Goal: Transaction & Acquisition: Purchase product/service

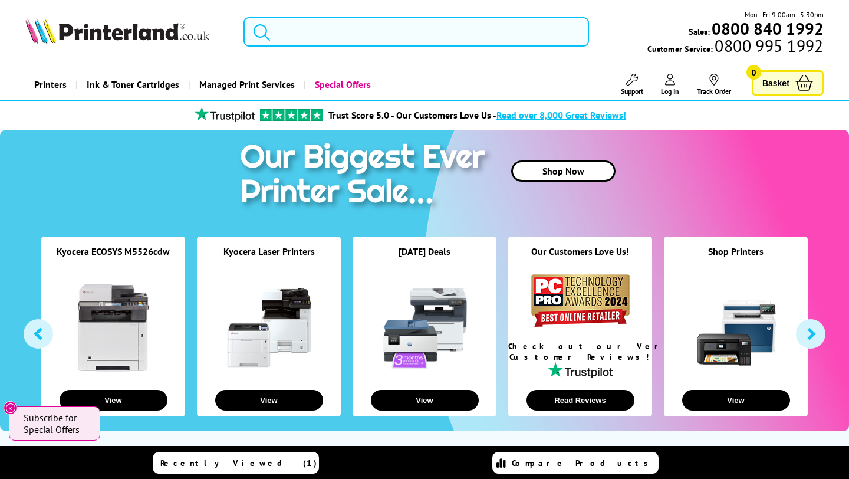
click at [292, 20] on input "search" at bounding box center [415, 31] width 345 height 29
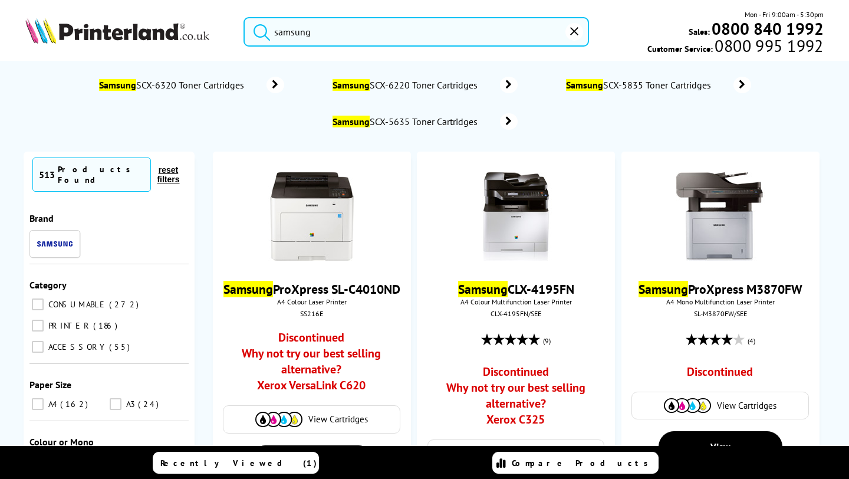
click at [244, 17] on button "submit" at bounding box center [258, 30] width 29 height 26
click at [331, 36] on input "samsung" at bounding box center [415, 31] width 345 height 29
click at [244, 17] on button "submit" at bounding box center [258, 30] width 29 height 26
click at [324, 38] on input "samsung" at bounding box center [415, 31] width 345 height 29
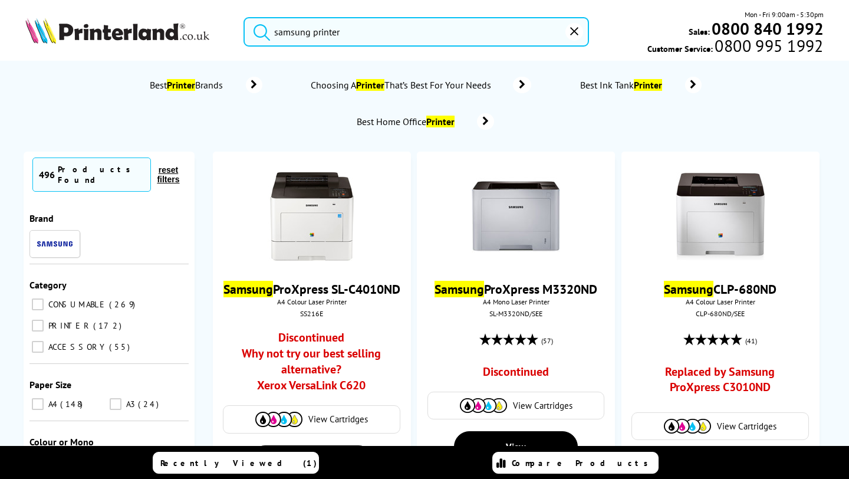
type input "samsung printer"
click at [244, 17] on button "submit" at bounding box center [258, 30] width 29 height 26
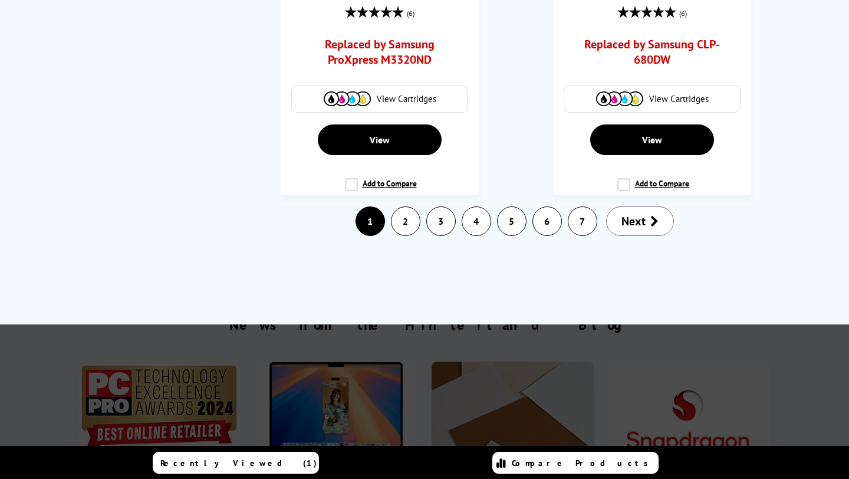
scroll to position [2712, 0]
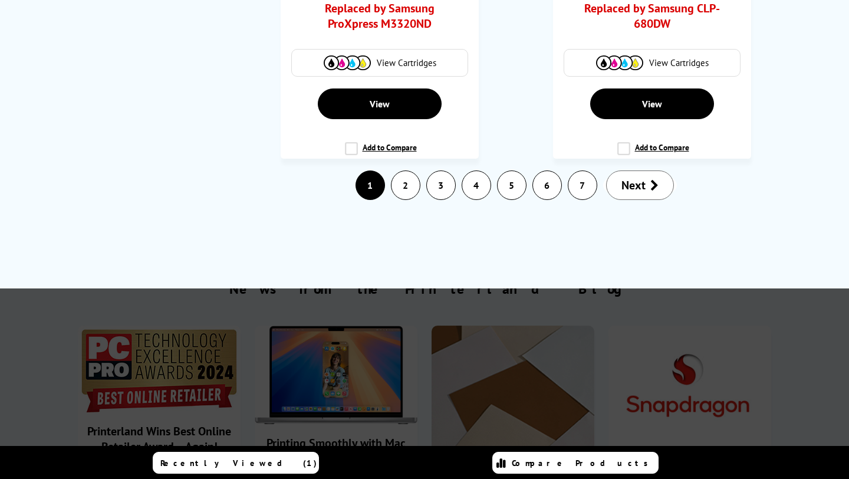
click at [395, 199] on link "2" at bounding box center [405, 185] width 28 height 28
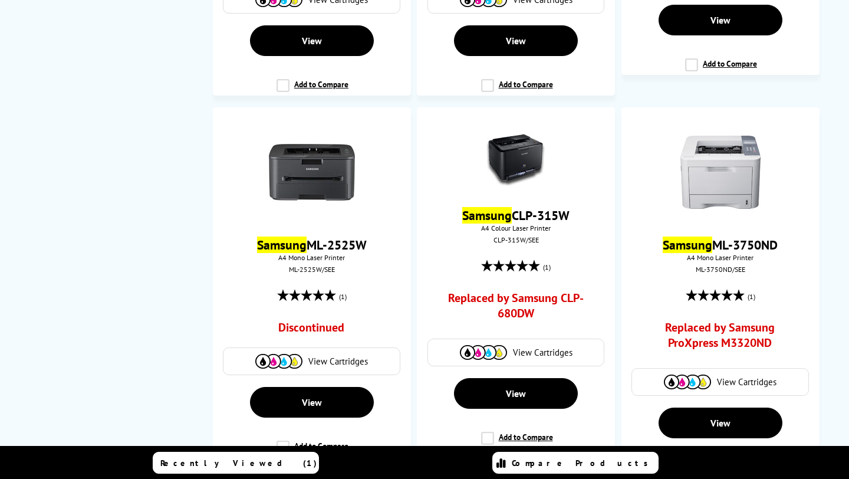
scroll to position [1957, 0]
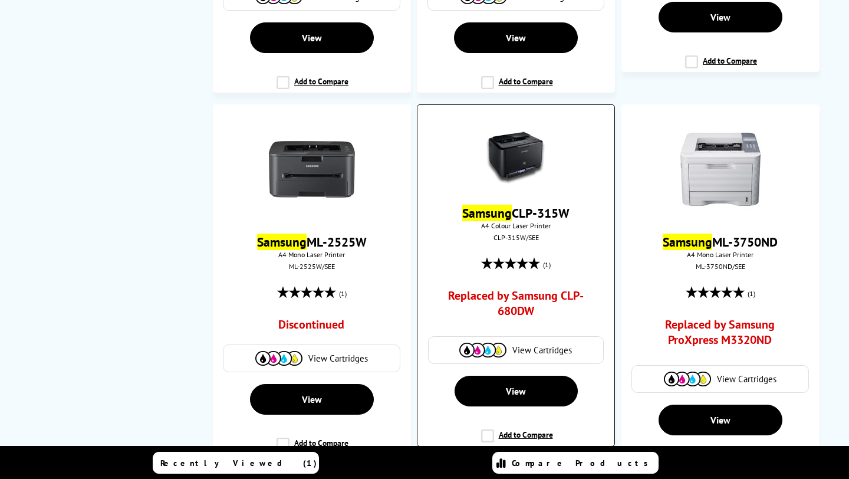
click at [521, 173] on img at bounding box center [515, 155] width 59 height 59
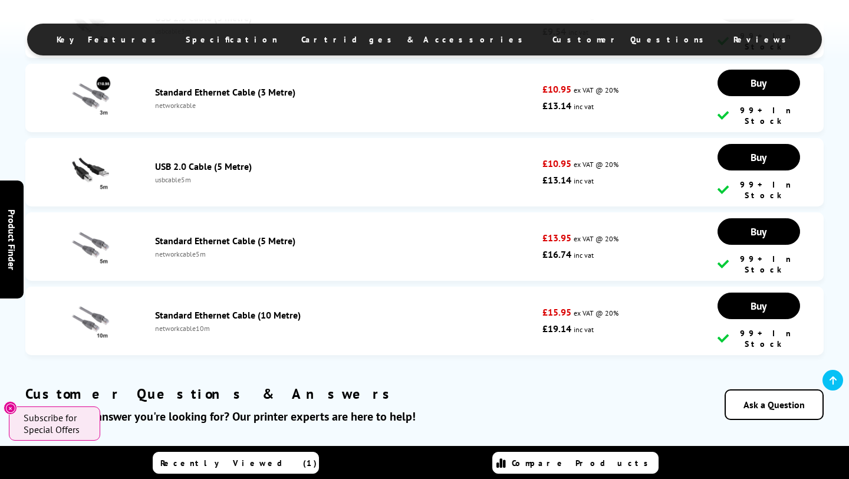
scroll to position [2311, 0]
